Goal: Transaction & Acquisition: Obtain resource

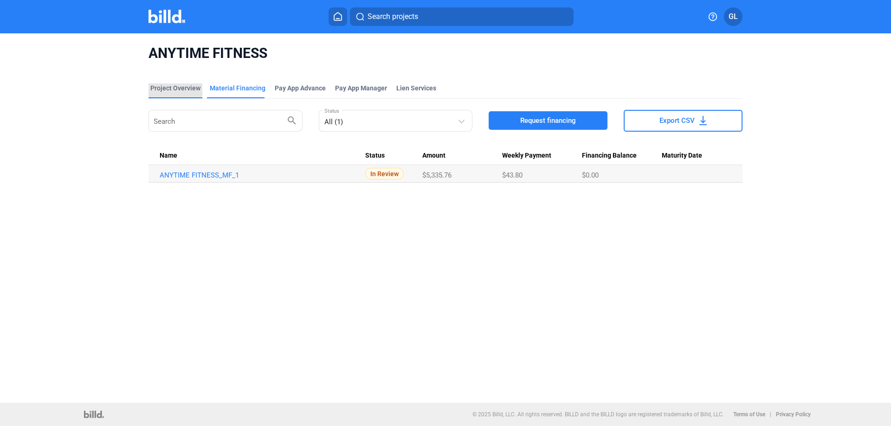
click at [173, 84] on div "Project Overview" at bounding box center [175, 87] width 50 height 9
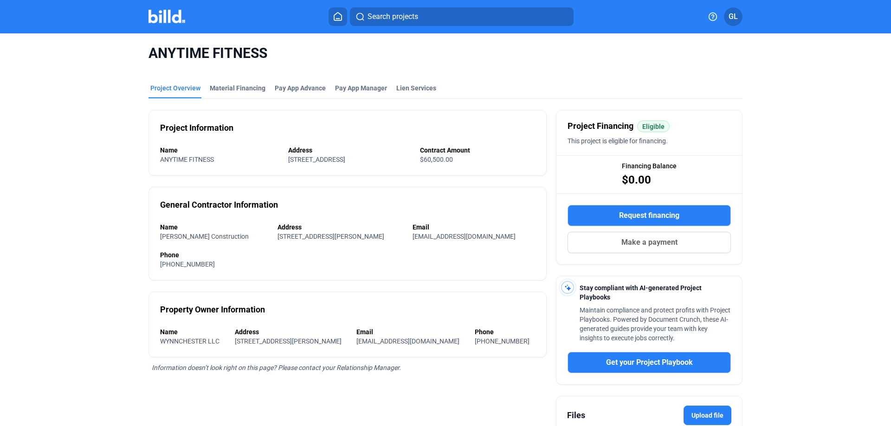
click at [168, 17] on img at bounding box center [166, 16] width 37 height 13
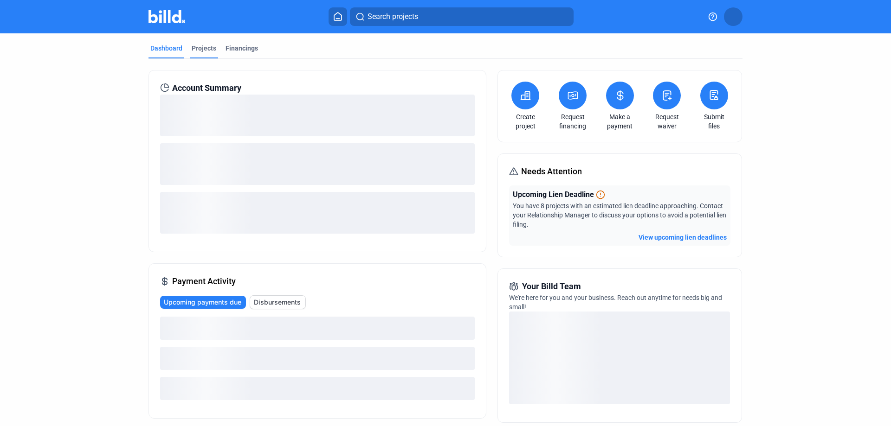
click at [201, 48] on div "Projects" at bounding box center [204, 48] width 25 height 9
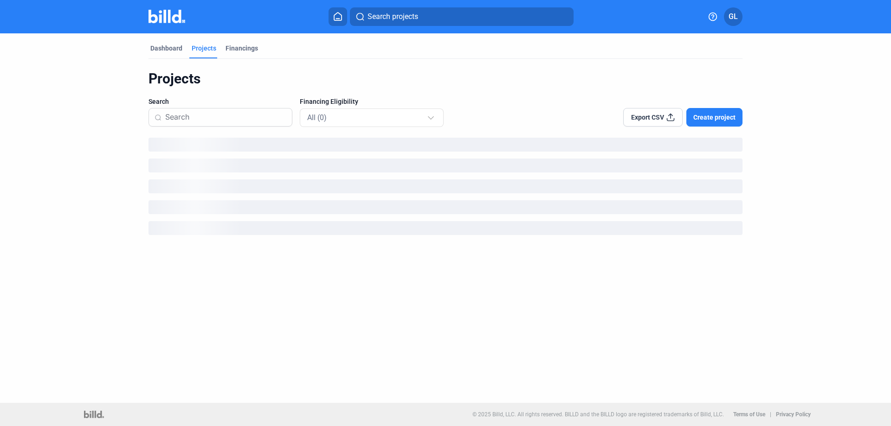
click at [206, 118] on input at bounding box center [225, 117] width 121 height 19
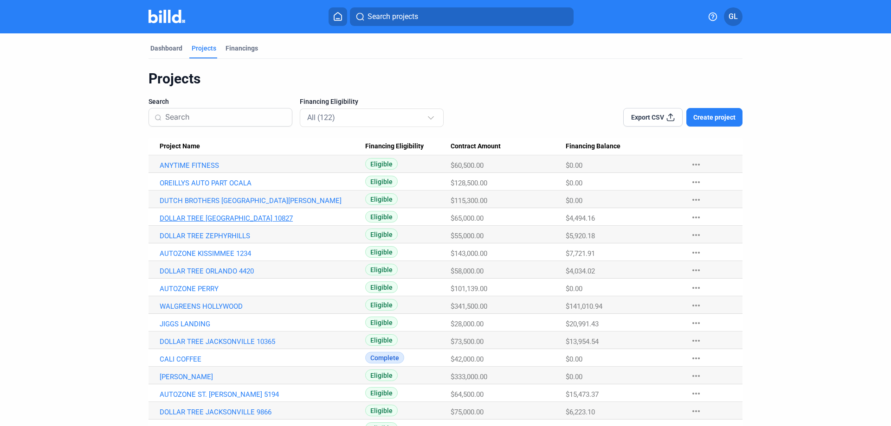
click at [257, 216] on link "DOLLAR TREE [GEOGRAPHIC_DATA] 10827" at bounding box center [262, 218] width 205 height 8
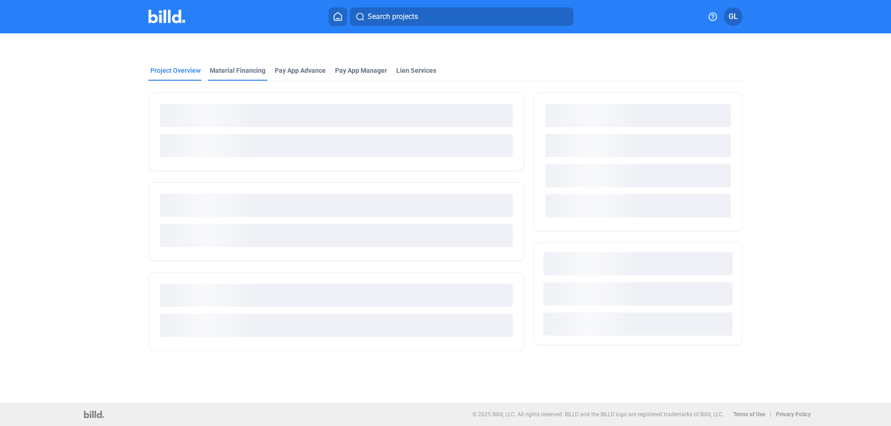
click at [236, 70] on div "Material Financing" at bounding box center [238, 70] width 56 height 9
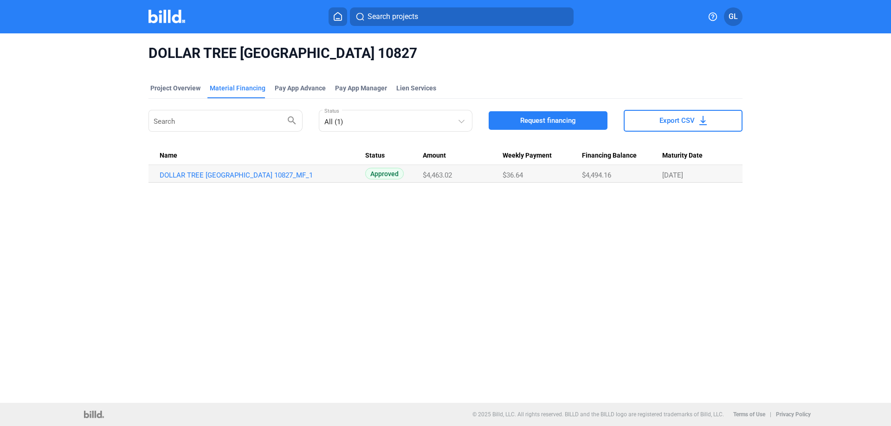
click at [522, 119] on span "Request financing" at bounding box center [548, 120] width 56 height 9
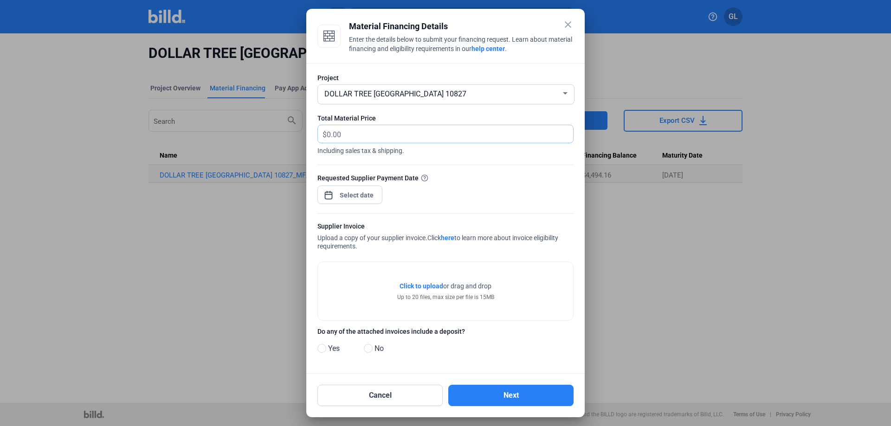
click at [358, 126] on input "text" at bounding box center [445, 134] width 236 height 18
click at [374, 130] on input "text" at bounding box center [445, 134] width 236 height 18
type input "887.36"
click at [362, 195] on div "close Material Financing Details Enter the details below to submit your financi…" at bounding box center [445, 213] width 891 height 426
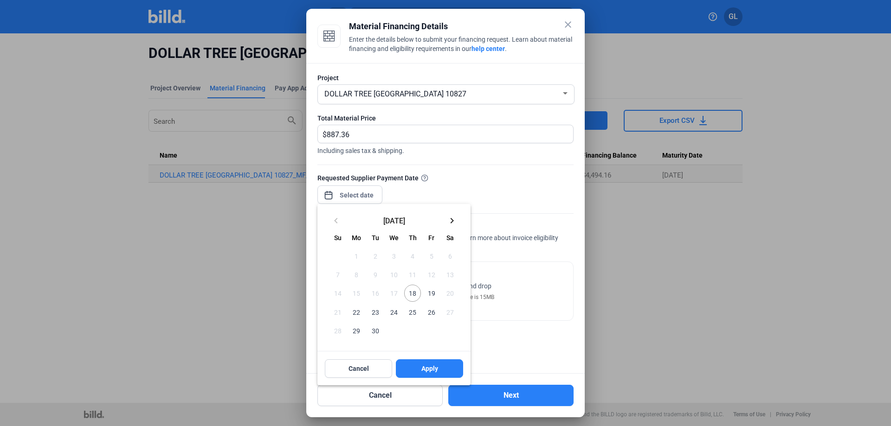
click at [411, 290] on span "18" at bounding box center [412, 293] width 17 height 17
click at [430, 371] on span "Apply" at bounding box center [429, 368] width 17 height 9
type input "[DATE]"
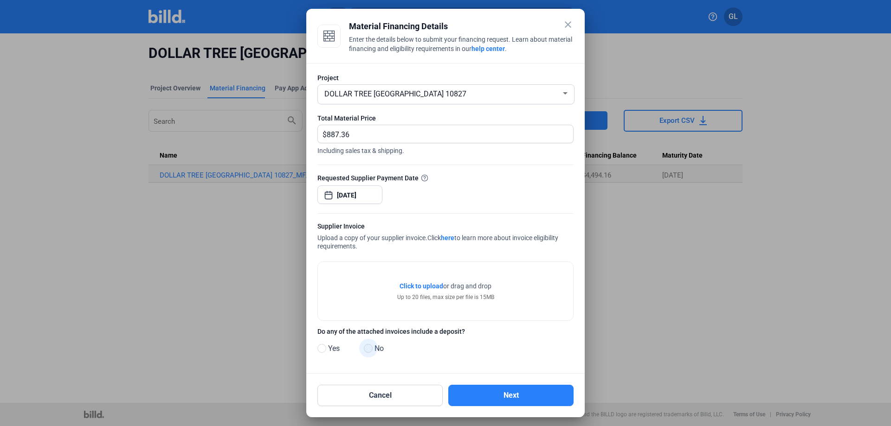
click at [369, 347] on span at bounding box center [368, 348] width 9 height 9
click at [369, 347] on input "No" at bounding box center [367, 349] width 7 height 7
radio input "true"
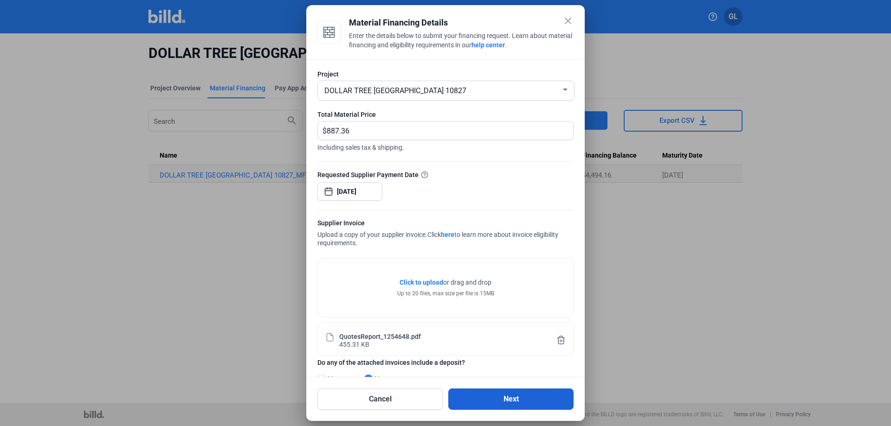
click at [503, 398] on button "Next" at bounding box center [510, 399] width 125 height 21
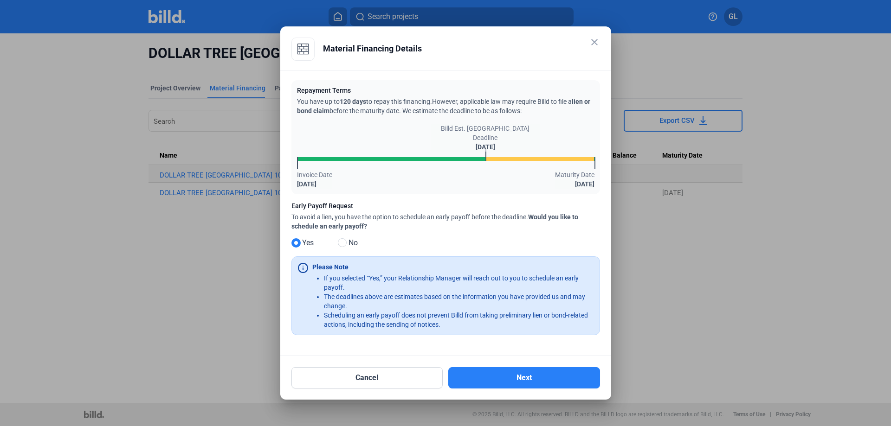
click at [343, 241] on span at bounding box center [342, 242] width 9 height 9
click at [343, 241] on input "No" at bounding box center [341, 243] width 7 height 7
radio input "true"
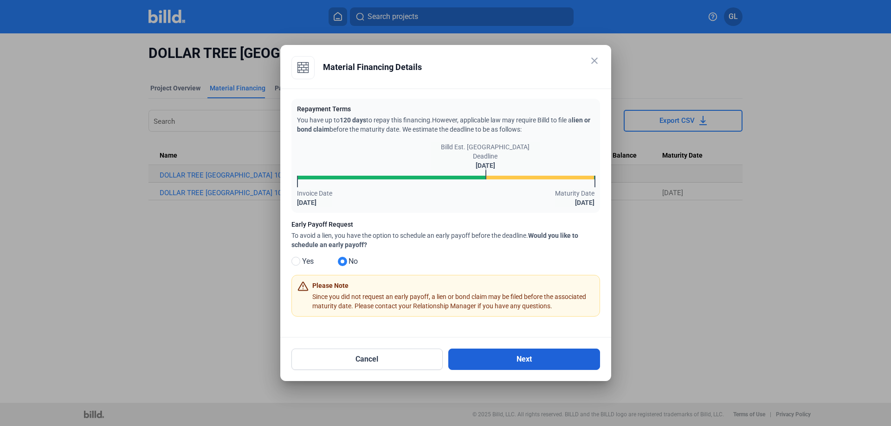
click at [550, 360] on button "Next" at bounding box center [524, 359] width 152 height 21
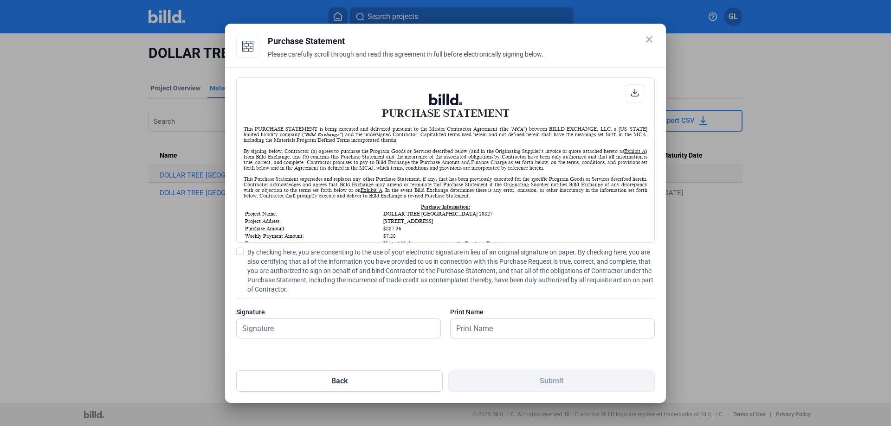
scroll to position [0, 0]
click at [239, 251] on span at bounding box center [239, 251] width 7 height 7
click at [0, 0] on input "By checking here, you are consenting to the use of your electronic signature in…" at bounding box center [0, 0] width 0 height 0
click at [269, 325] on input "text" at bounding box center [333, 328] width 193 height 19
type input "[PERSON_NAME]"
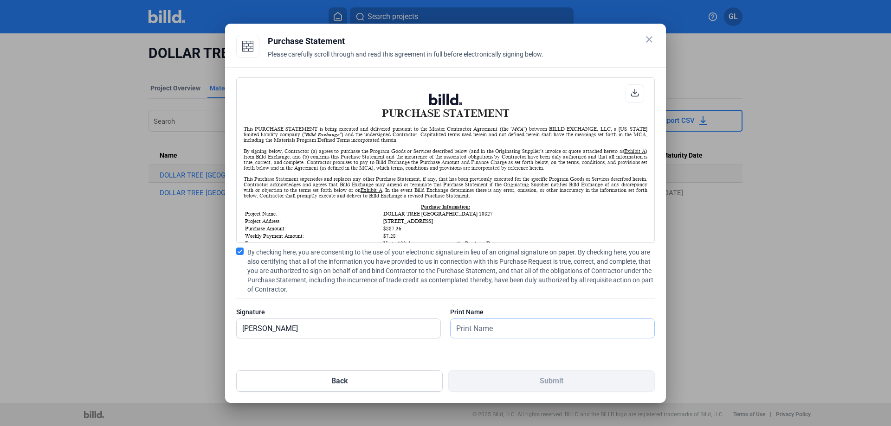
type input "[PERSON_NAME]"
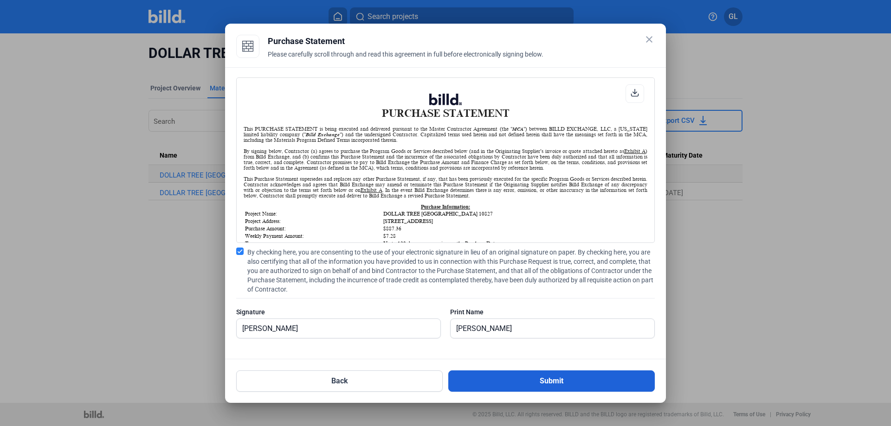
click at [551, 383] on button "Submit" at bounding box center [551, 381] width 206 height 21
